Goal: Check status: Check status

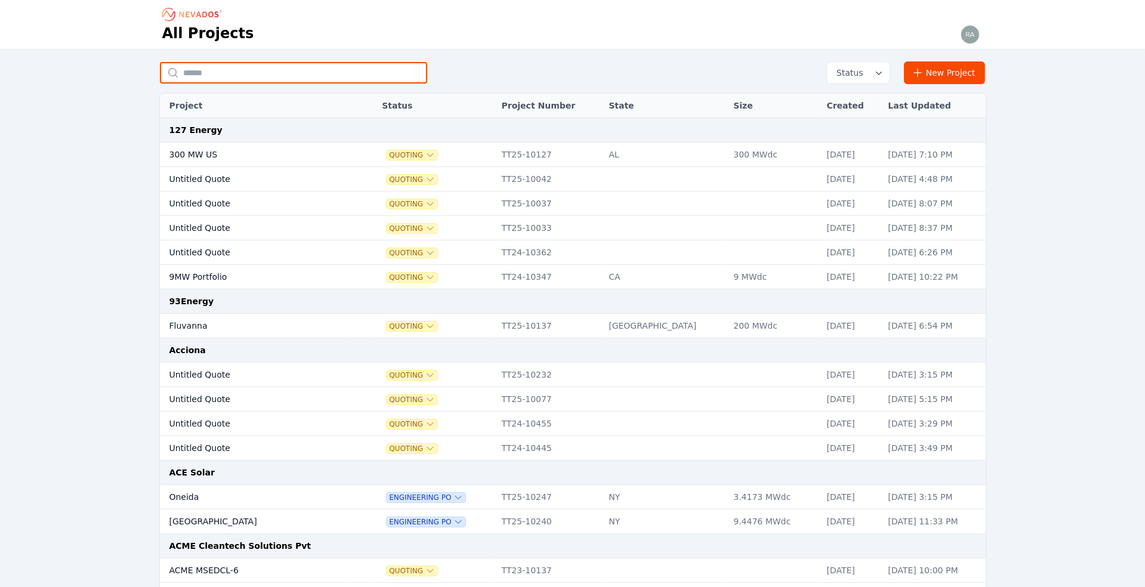
click at [213, 70] on input "text" at bounding box center [293, 72] width 267 height 21
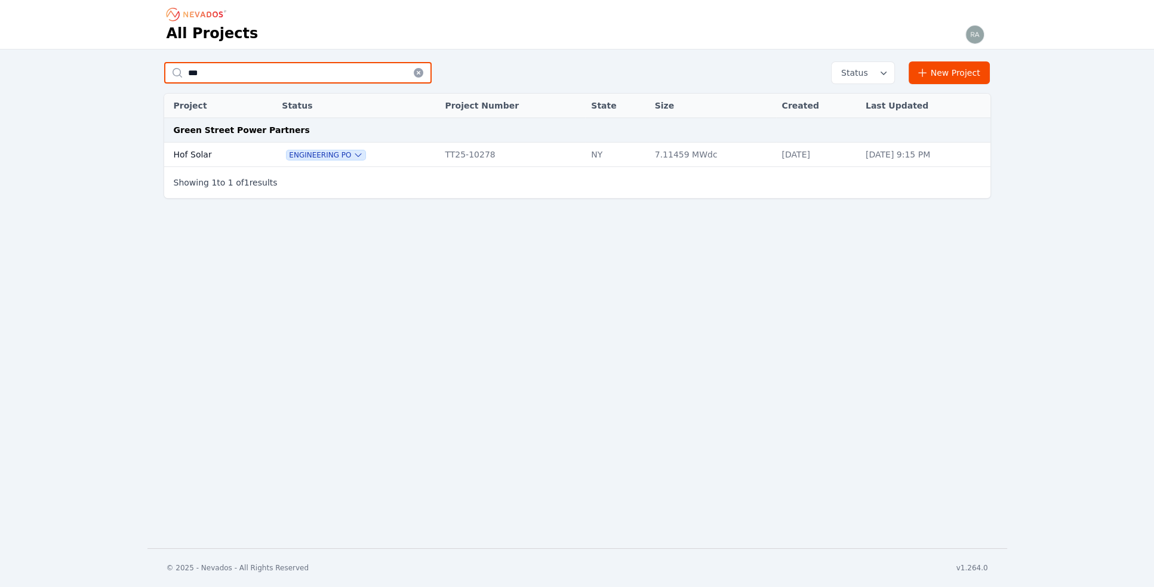
type input "***"
click at [193, 148] on td "Hof Solar" at bounding box center [210, 155] width 92 height 24
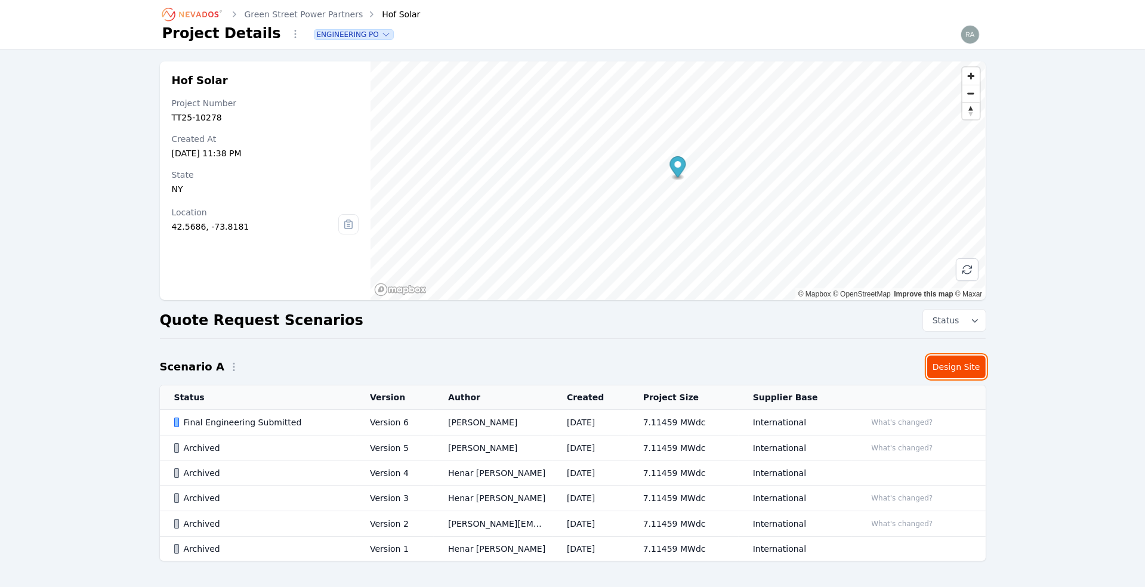
click at [954, 370] on link "Design Site" at bounding box center [956, 367] width 58 height 23
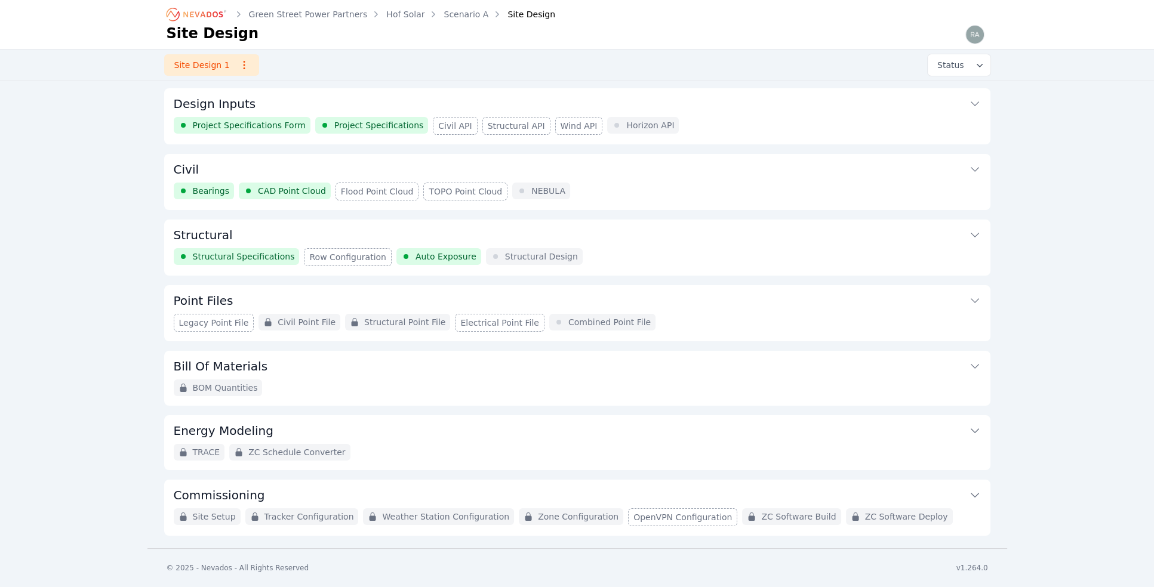
click at [365, 125] on span "Project Specifications" at bounding box center [379, 125] width 90 height 12
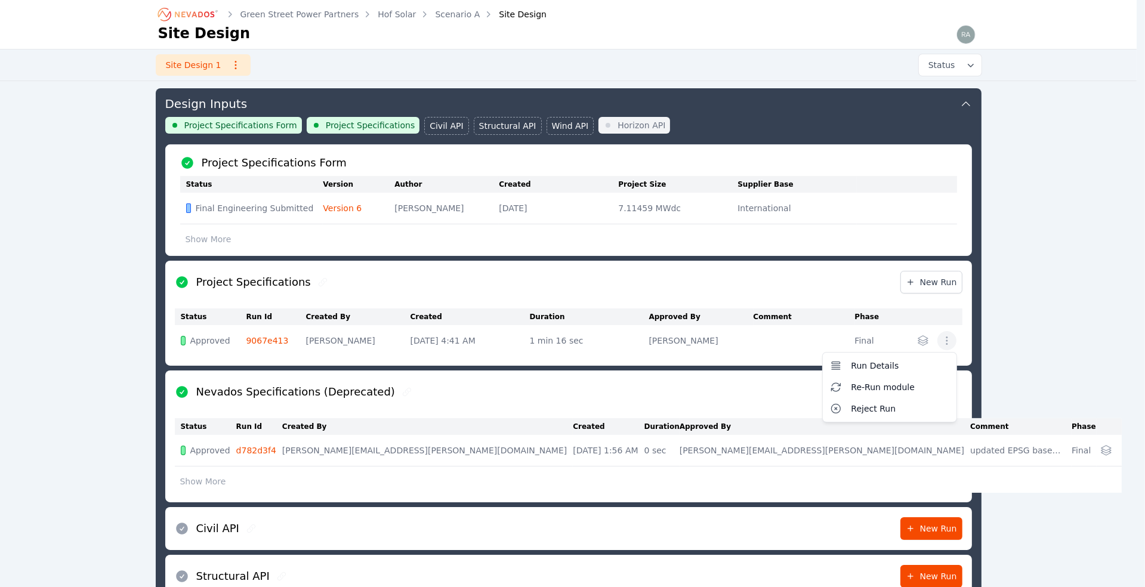
click at [948, 337] on icon "button" at bounding box center [947, 341] width 2 height 8
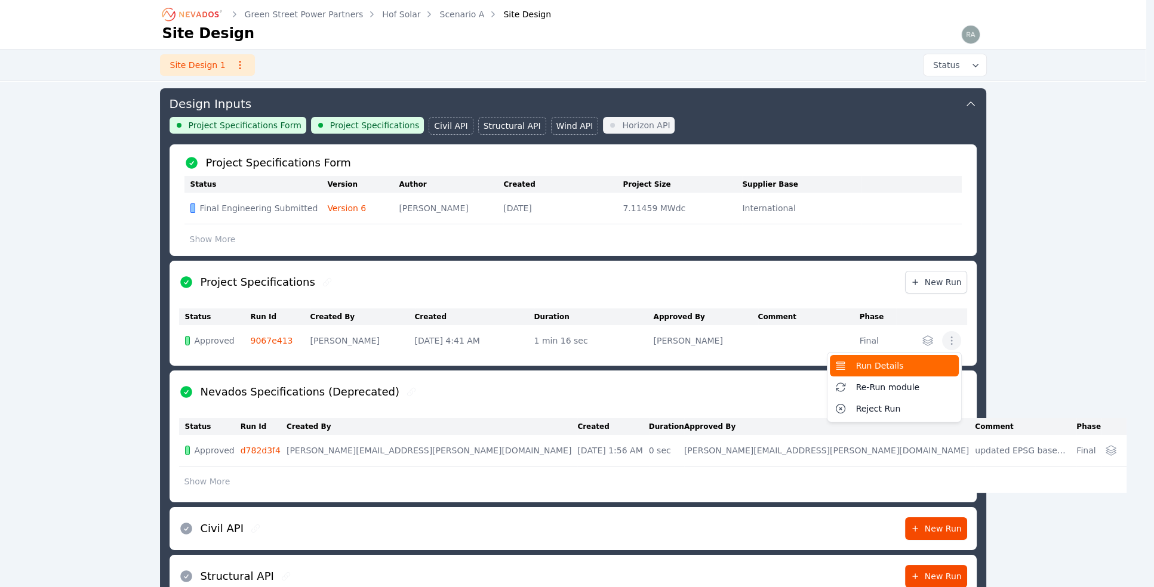
click at [886, 365] on span "Run Details" at bounding box center [880, 366] width 48 height 12
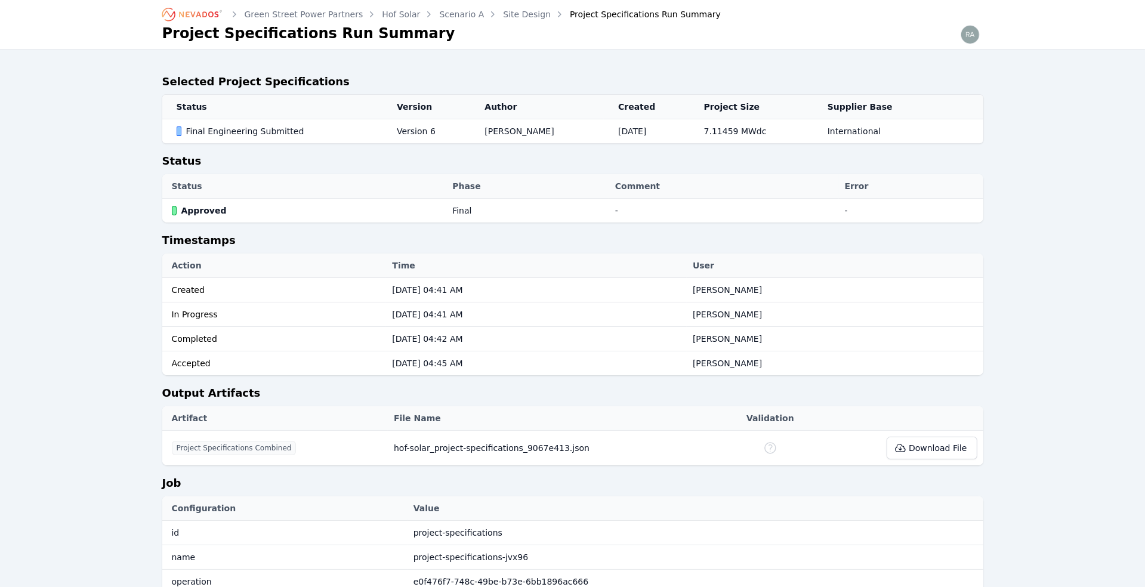
click at [240, 132] on div "Final Engineering Submitted" at bounding box center [277, 131] width 201 height 12
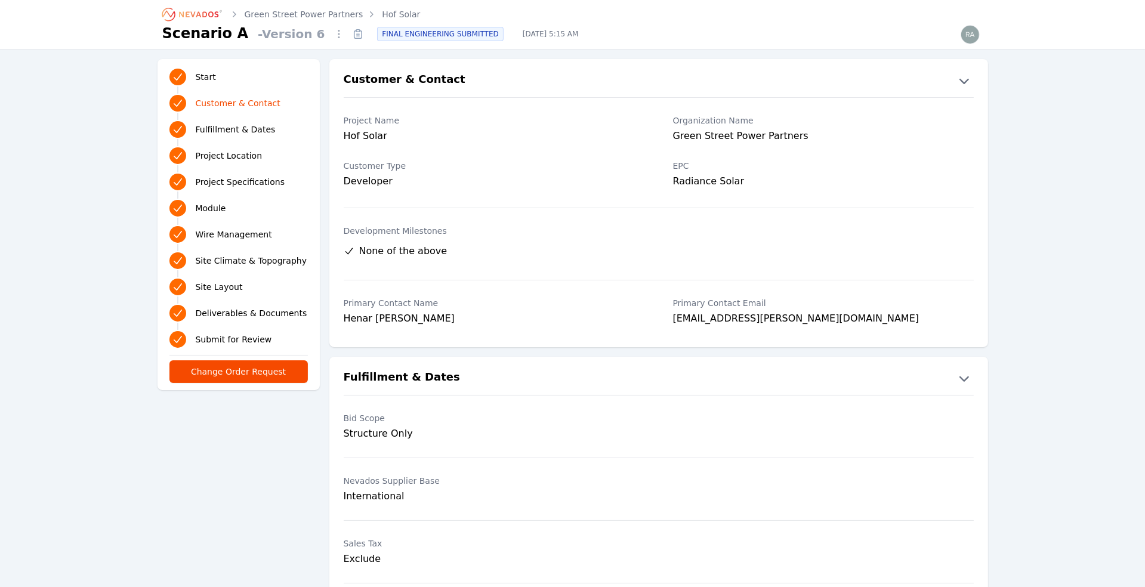
click at [236, 151] on span "Project Location" at bounding box center [229, 156] width 67 height 12
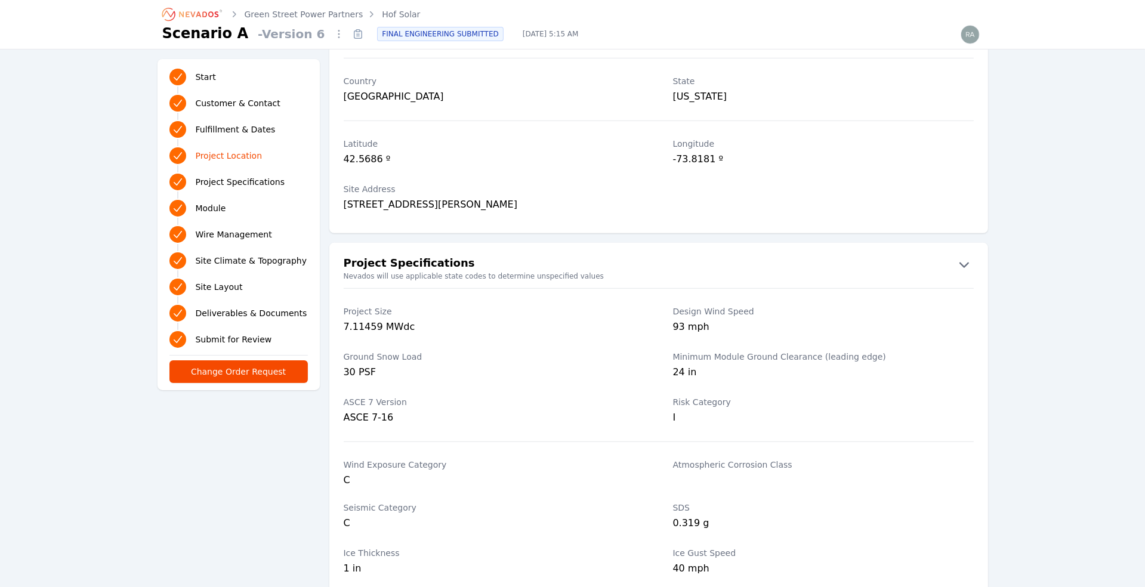
scroll to position [698, 0]
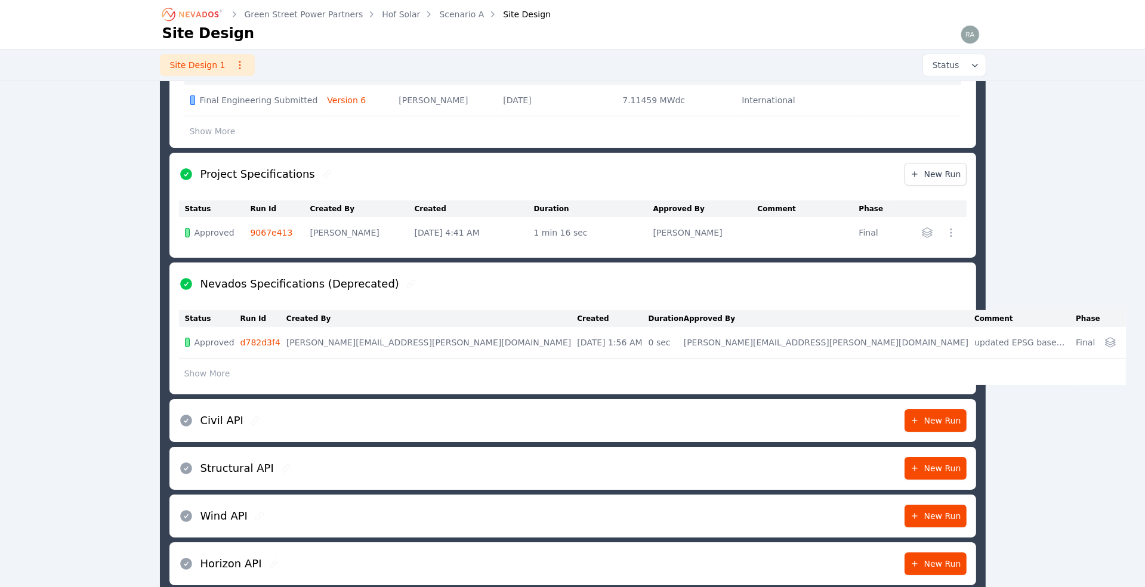
scroll to position [162, 0]
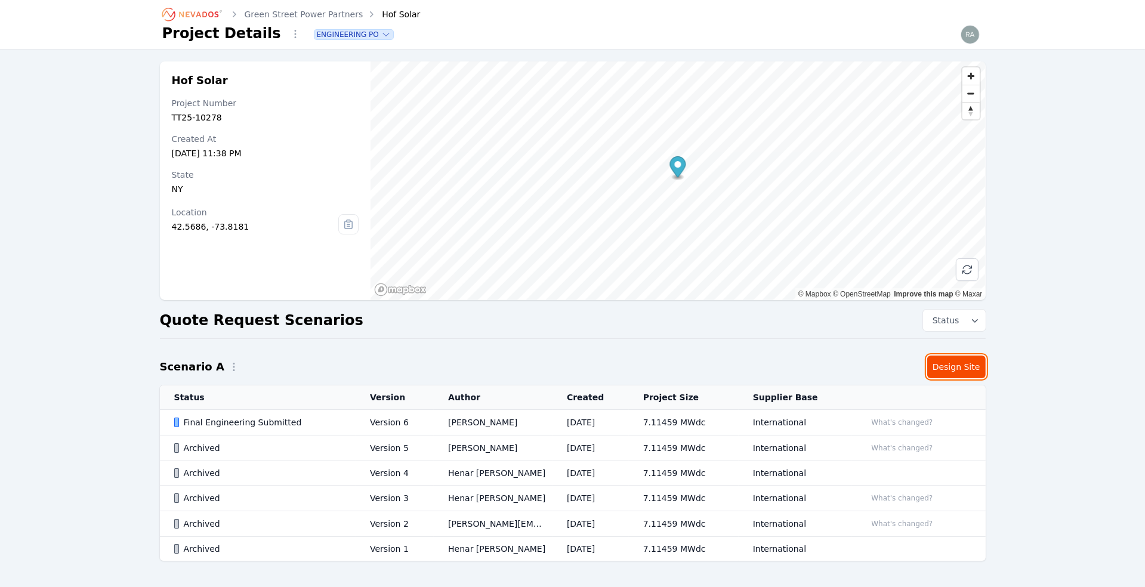
click at [950, 370] on link "Design Site" at bounding box center [956, 367] width 58 height 23
click at [222, 417] on div "Final Engineering Submitted" at bounding box center [262, 423] width 176 height 12
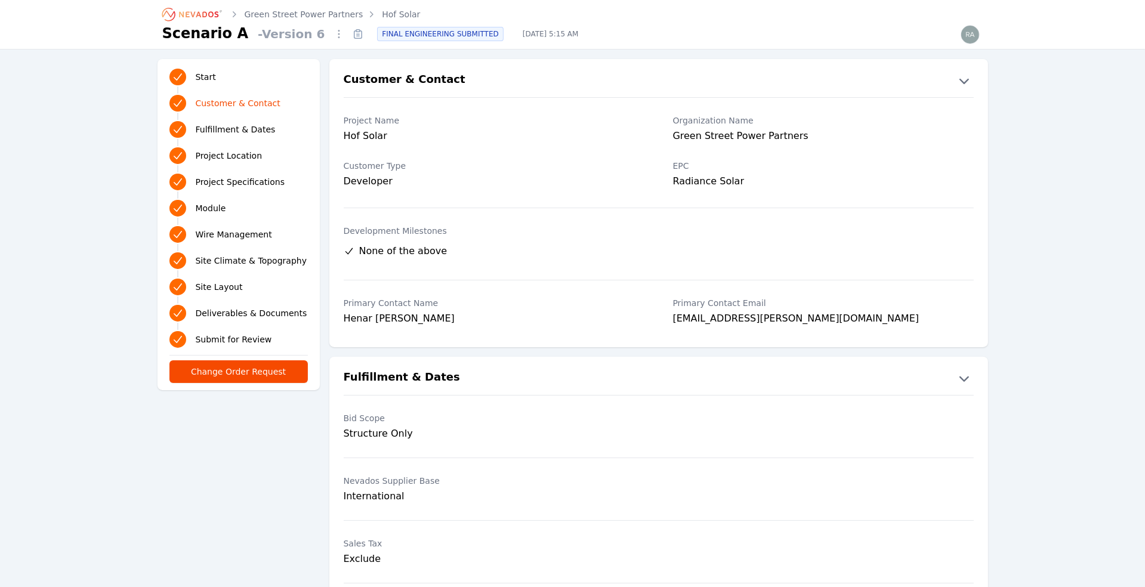
click at [244, 157] on span "Project Location" at bounding box center [229, 156] width 67 height 12
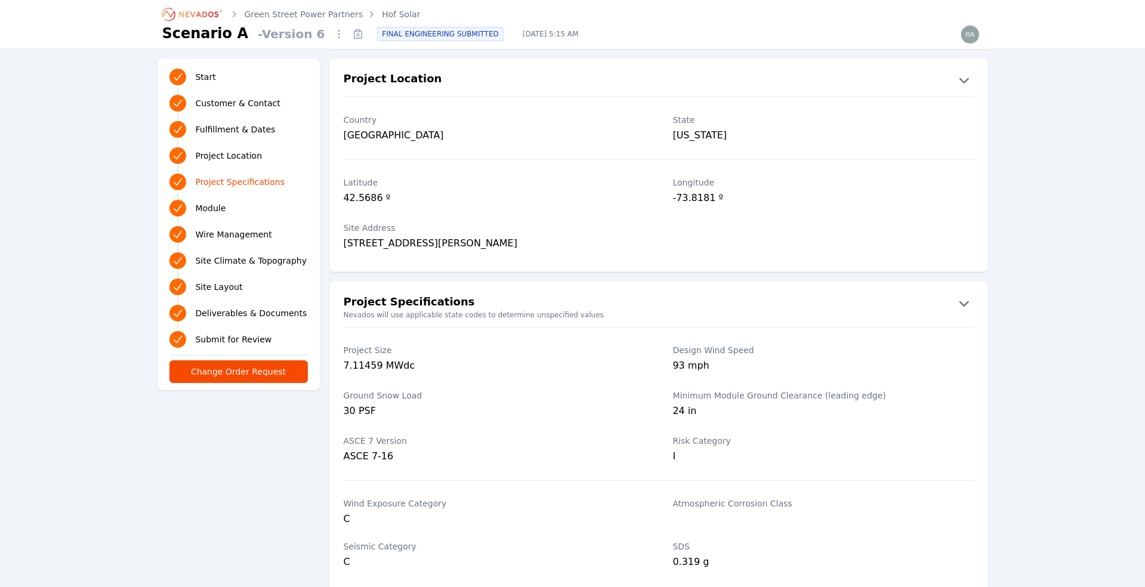
scroll to position [698, 0]
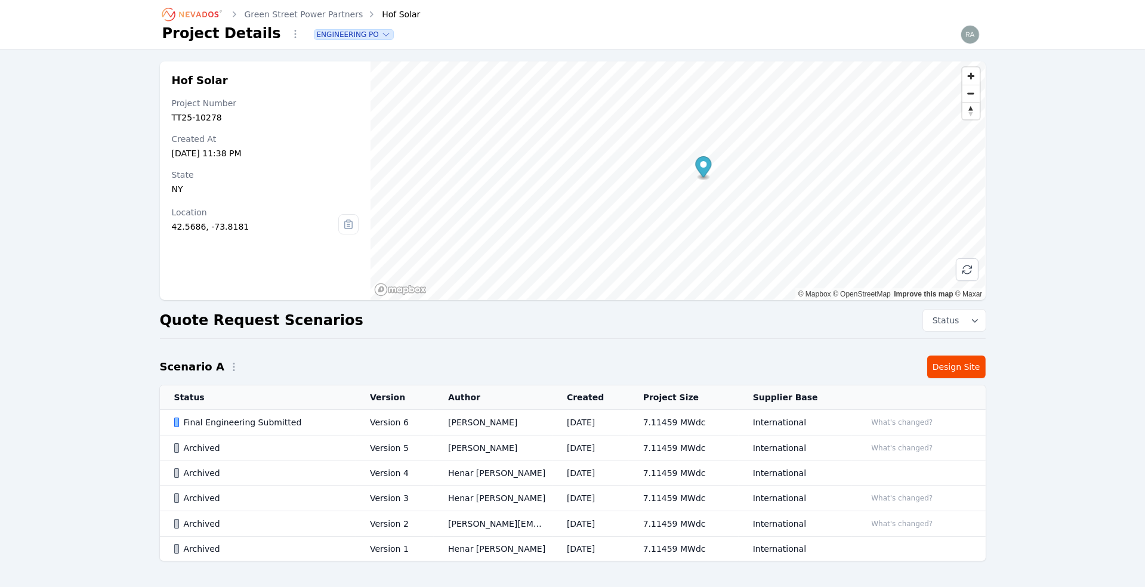
click at [232, 423] on div "Final Engineering Submitted" at bounding box center [262, 423] width 176 height 12
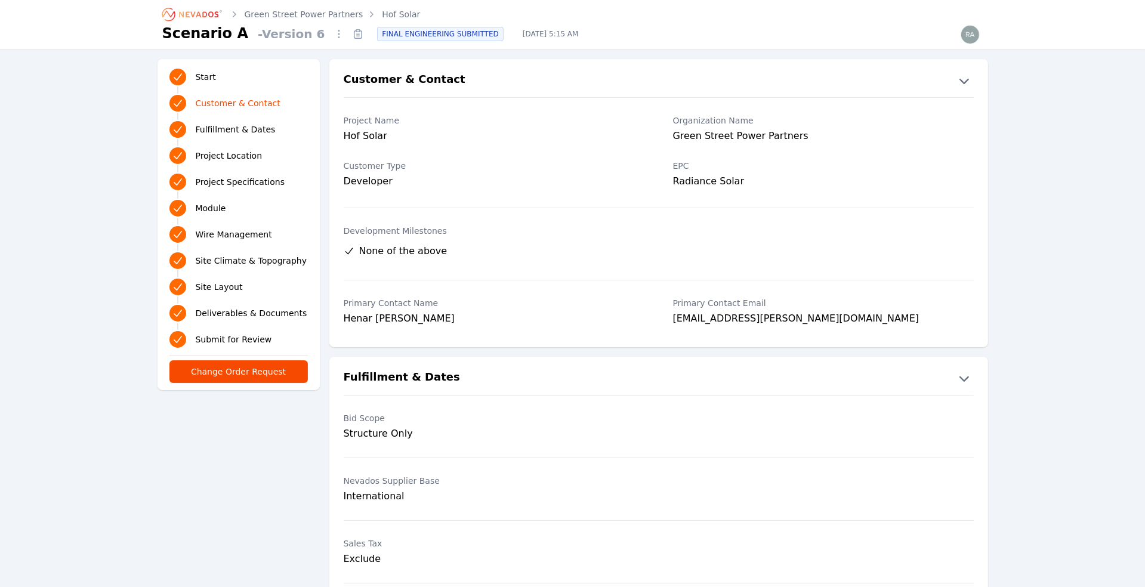
click at [249, 153] on span "Project Location" at bounding box center [229, 156] width 67 height 12
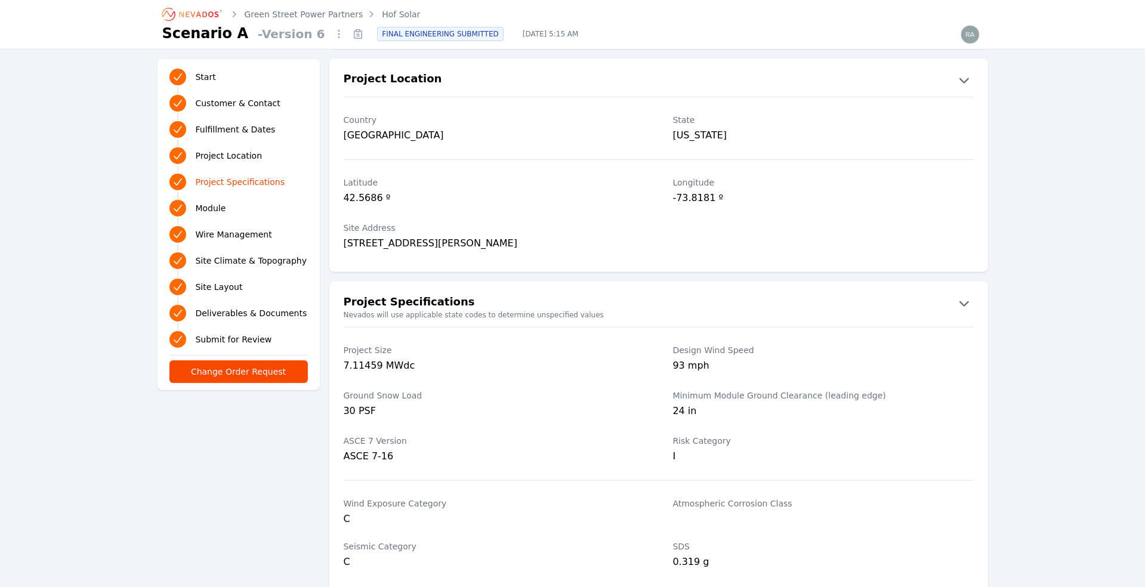
scroll to position [698, 0]
